Goal: Information Seeking & Learning: Learn about a topic

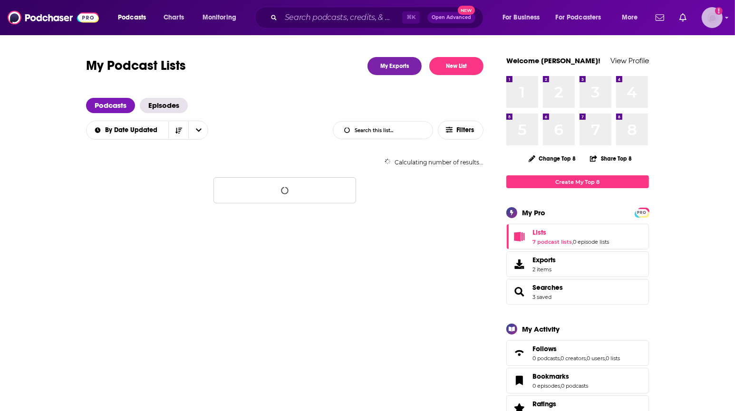
click at [709, 20] on img "Logged in as experts" at bounding box center [712, 17] width 21 height 21
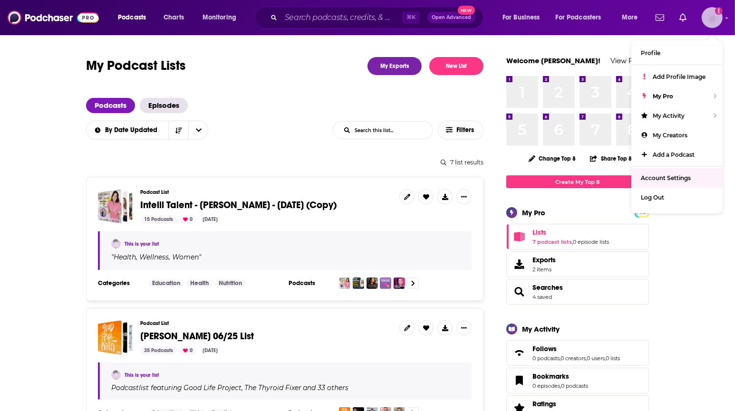
click at [672, 179] on span "Account Settings" at bounding box center [666, 177] width 50 height 7
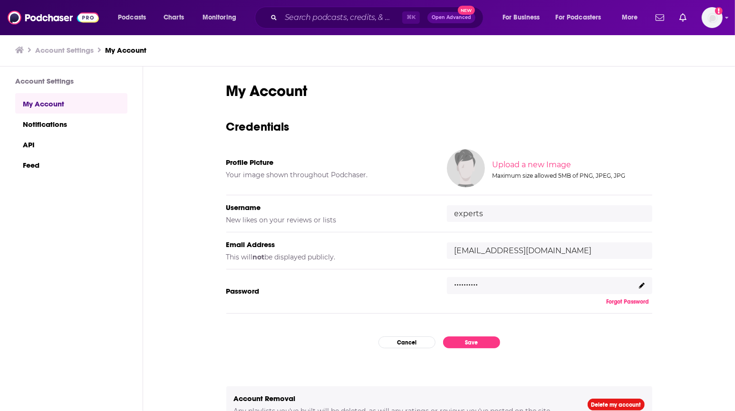
click at [599, 285] on div ".........." at bounding box center [549, 285] width 205 height 17
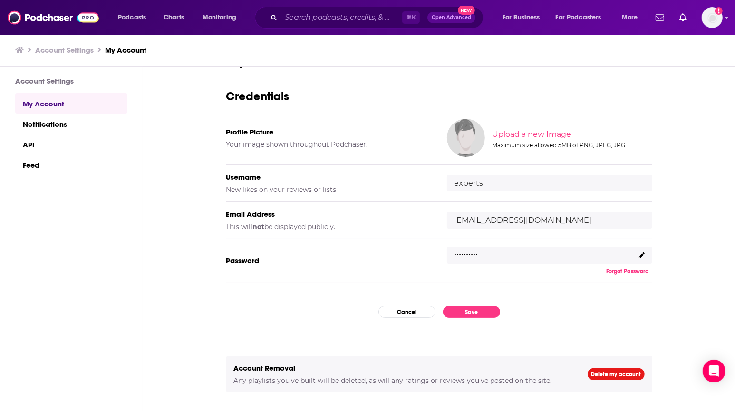
click at [467, 248] on p ".........." at bounding box center [466, 251] width 24 height 14
click at [641, 253] on icon at bounding box center [642, 255] width 6 height 6
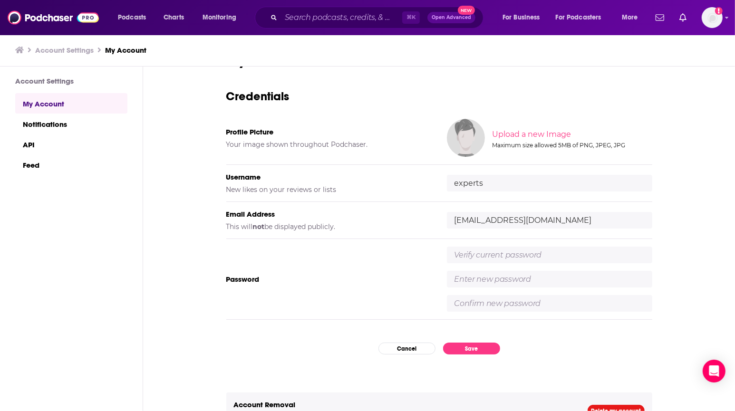
click at [686, 250] on div "My Account Credentials Profile Picture Your image shown throughout Podchaser. U…" at bounding box center [439, 240] width 592 height 346
click at [398, 341] on div "My Account Credentials Profile Picture Your image shown throughout Podchaser. U…" at bounding box center [439, 224] width 426 height 346
click at [398, 351] on button "Cancel" at bounding box center [406, 349] width 57 height 12
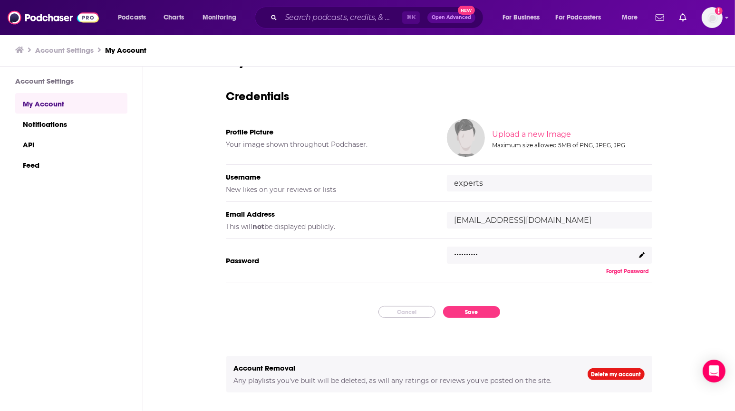
scroll to position [0, 0]
click at [490, 247] on div ".........." at bounding box center [549, 255] width 205 height 17
drag, startPoint x: 486, startPoint y: 253, endPoint x: 434, endPoint y: 253, distance: 51.8
click at [434, 253] on div "Password .......... Forgot Password" at bounding box center [439, 261] width 426 height 44
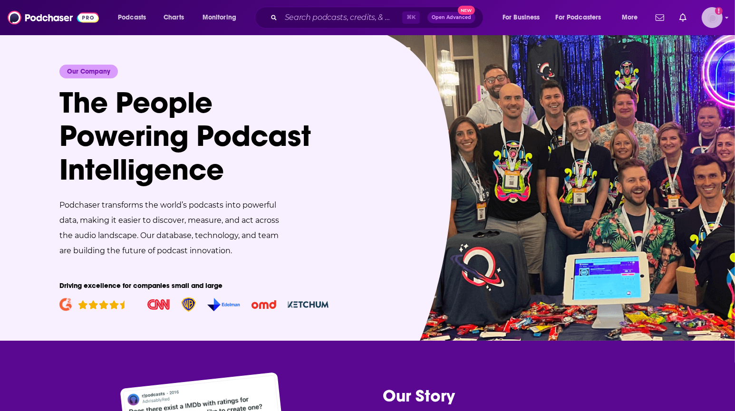
click at [709, 19] on img "Logged in as experts" at bounding box center [712, 17] width 21 height 21
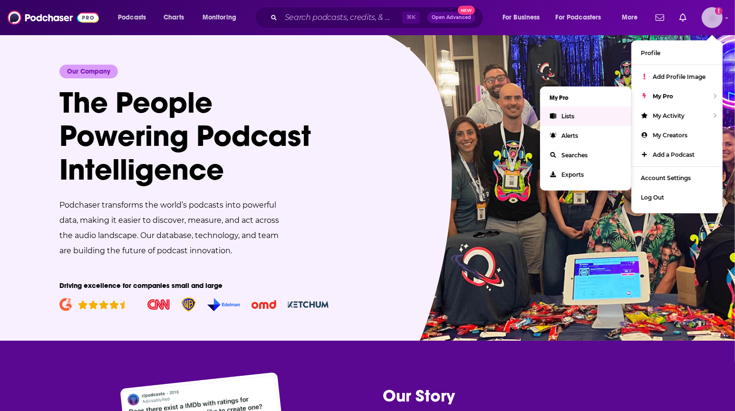
click at [577, 118] on link "Lists" at bounding box center [585, 115] width 91 height 19
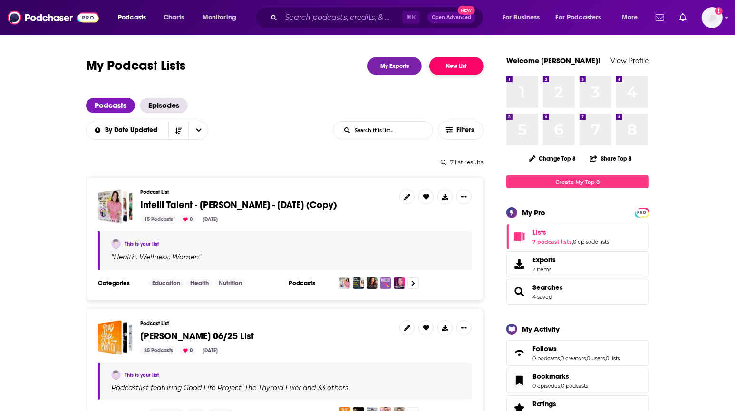
click at [456, 71] on button "New List" at bounding box center [456, 66] width 54 height 18
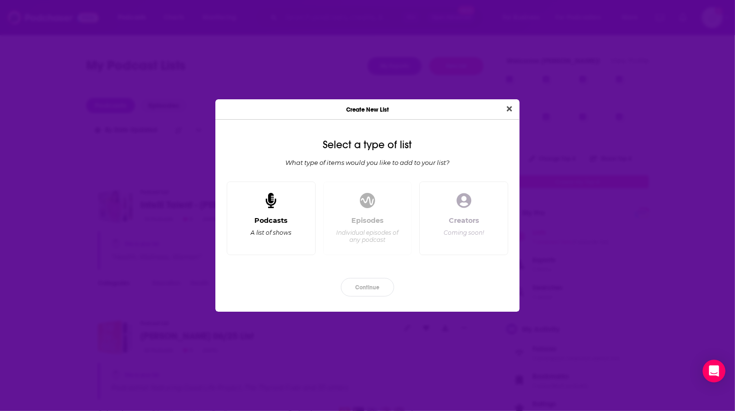
click at [273, 227] on div "Podcasts A list of shows" at bounding box center [271, 231] width 73 height 31
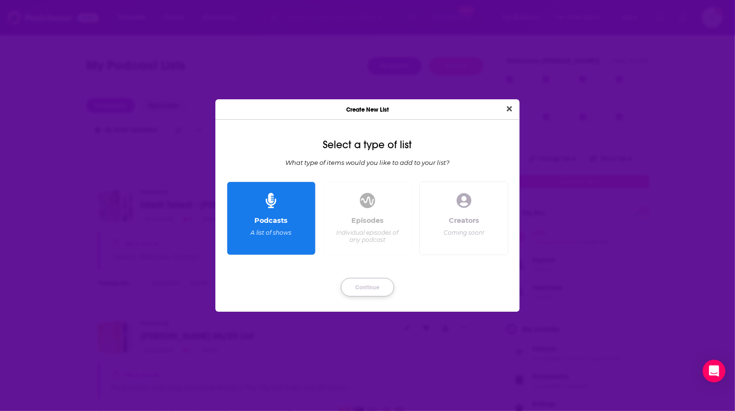
click at [370, 289] on button "Continue" at bounding box center [367, 287] width 53 height 19
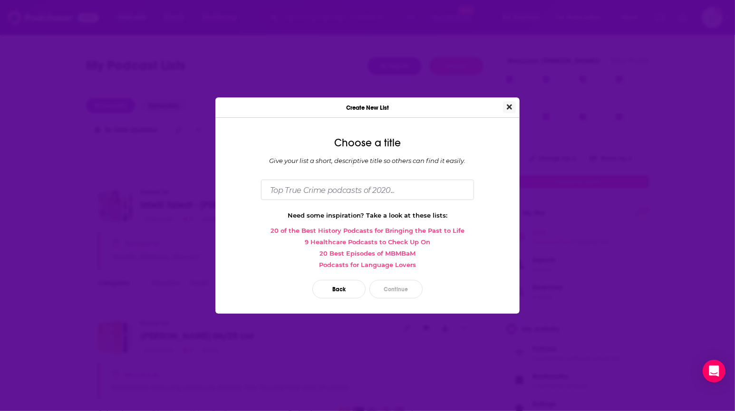
click at [515, 110] on button "Close" at bounding box center [509, 107] width 13 height 12
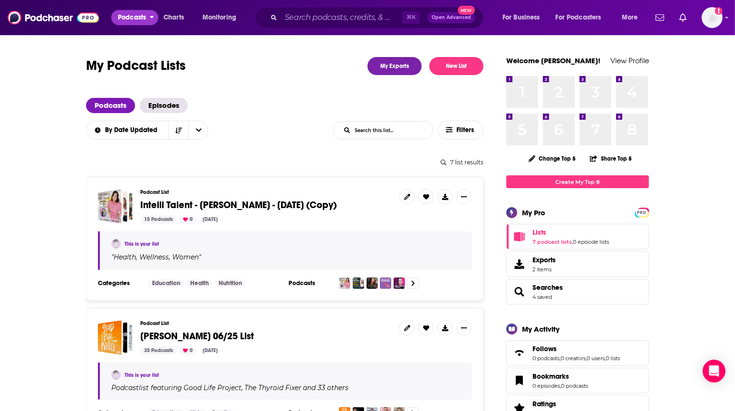
click at [116, 21] on button "Podcasts" at bounding box center [134, 17] width 47 height 15
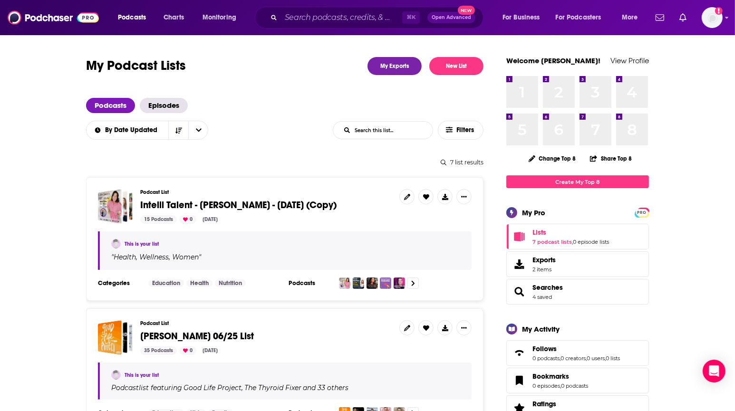
click at [344, 193] on h3 "Podcast List" at bounding box center [265, 192] width 251 height 6
click at [207, 198] on div "Podcast List Intelli Talent - Bria Gadd - Sept 17, 2025 (Copy) 15 Podcasts 0 Se…" at bounding box center [265, 206] width 251 height 35
click at [169, 208] on span "Intelli Talent - Bria Gadd - Sept 17, 2025 (Copy)" at bounding box center [238, 205] width 196 height 12
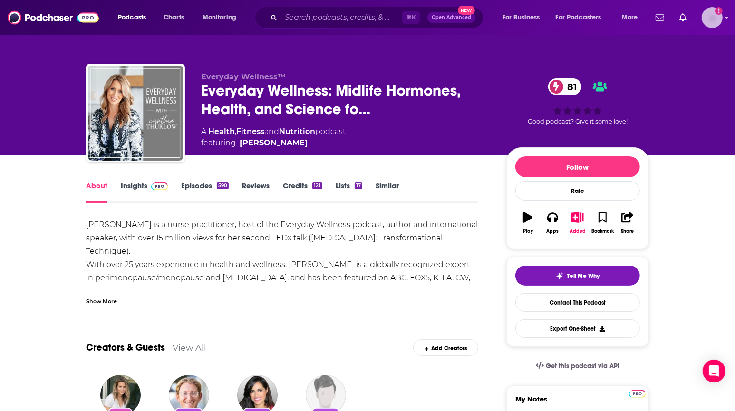
click at [714, 16] on img "Logged in as experts" at bounding box center [712, 17] width 21 height 21
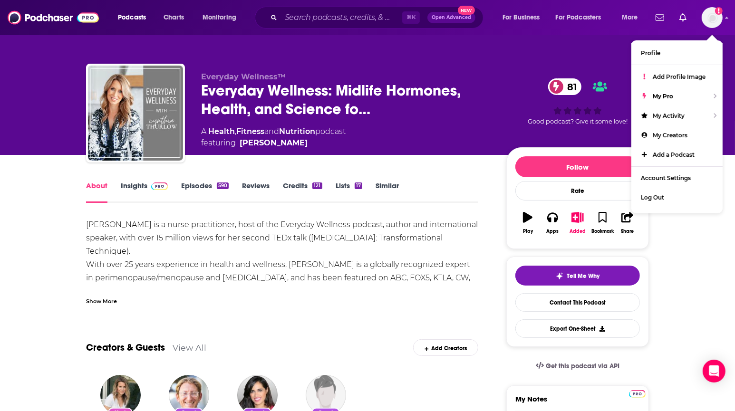
click at [563, 37] on div "Everyday Wellness™ Everyday Wellness: Midlife Hormones, Health, and Science fo……" at bounding box center [367, 77] width 608 height 155
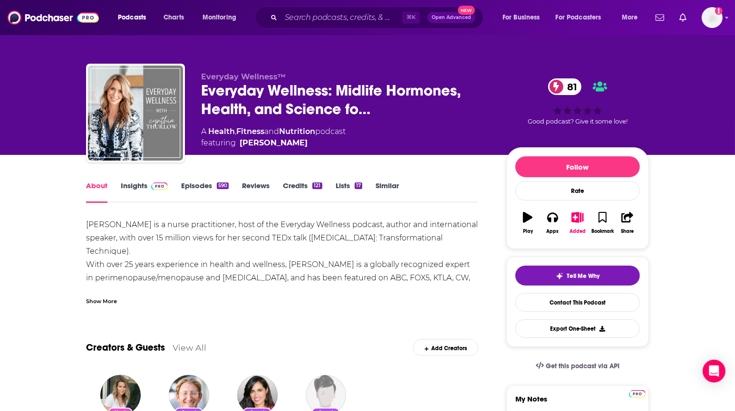
click at [196, 183] on link "Episodes 590" at bounding box center [205, 192] width 48 height 22
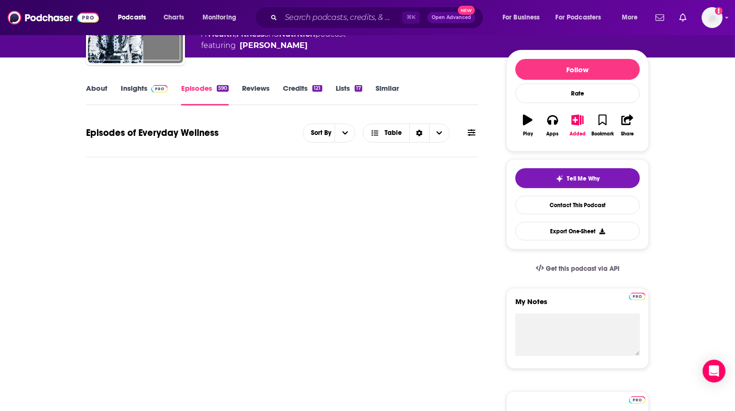
scroll to position [107, 0]
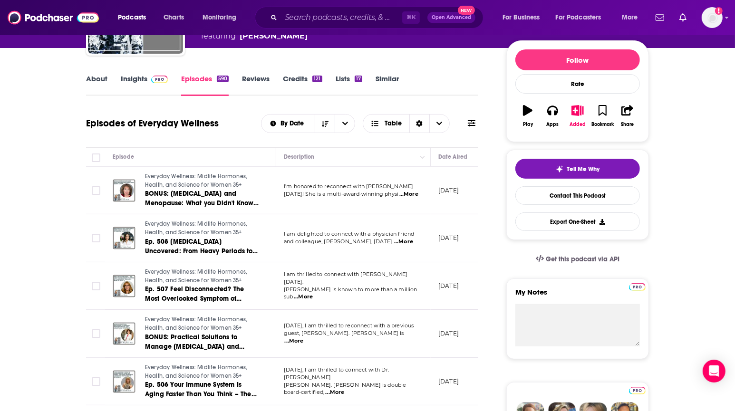
click at [101, 76] on link "About" at bounding box center [96, 85] width 21 height 22
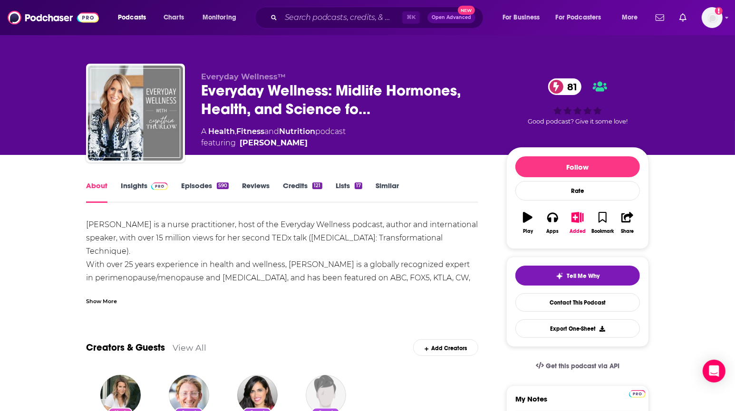
click at [205, 184] on link "Episodes 590" at bounding box center [205, 192] width 48 height 22
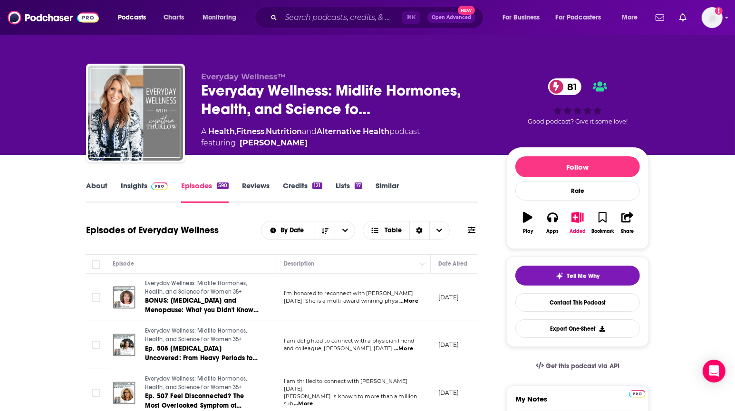
click at [211, 282] on span "Everyday Wellness: Midlife Hormones, Health, and Science for Women 35+" at bounding box center [196, 287] width 102 height 15
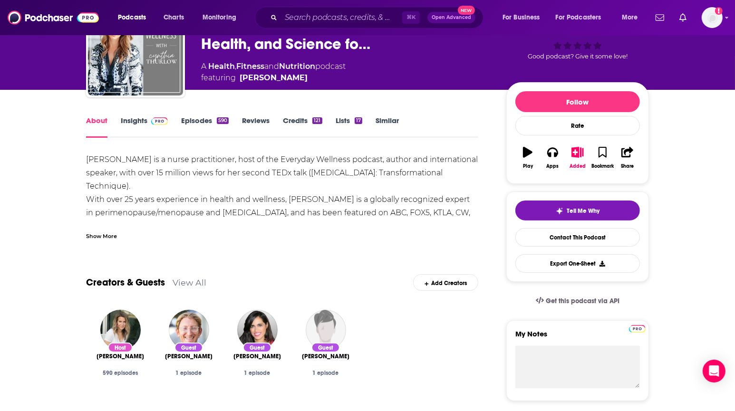
scroll to position [64, 0]
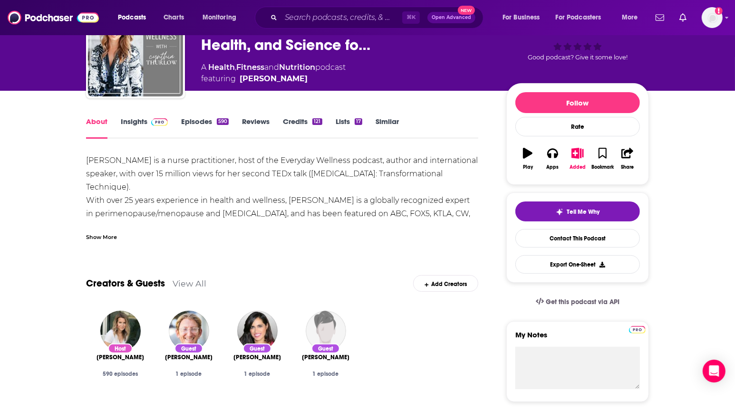
click at [98, 230] on div "Show More" at bounding box center [282, 233] width 392 height 16
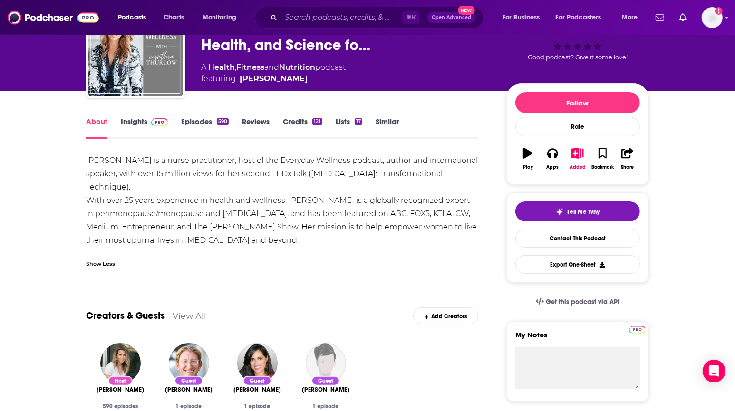
click at [94, 122] on link "About" at bounding box center [96, 128] width 21 height 22
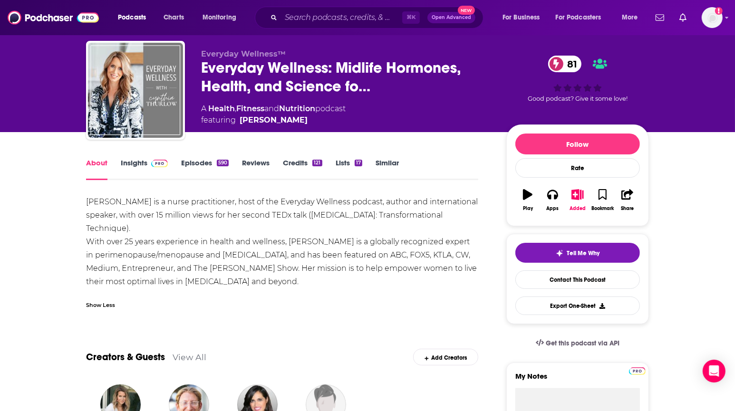
scroll to position [0, 0]
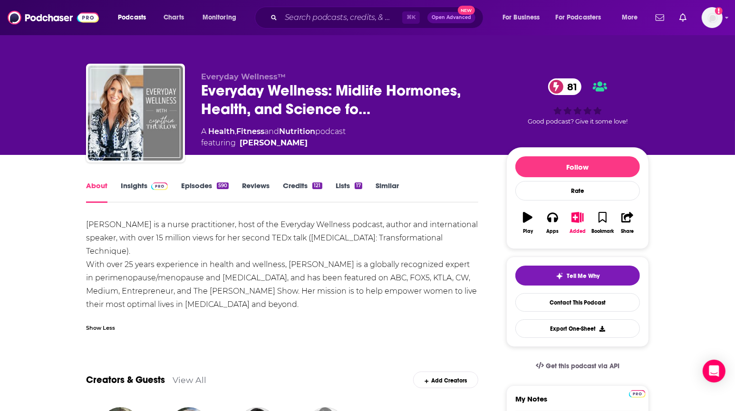
click at [488, 46] on div "Everyday Wellness™ Everyday Wellness: Midlife Hormones, Health, and Science fo……" at bounding box center [367, 77] width 608 height 155
